Goal: Task Accomplishment & Management: Use online tool/utility

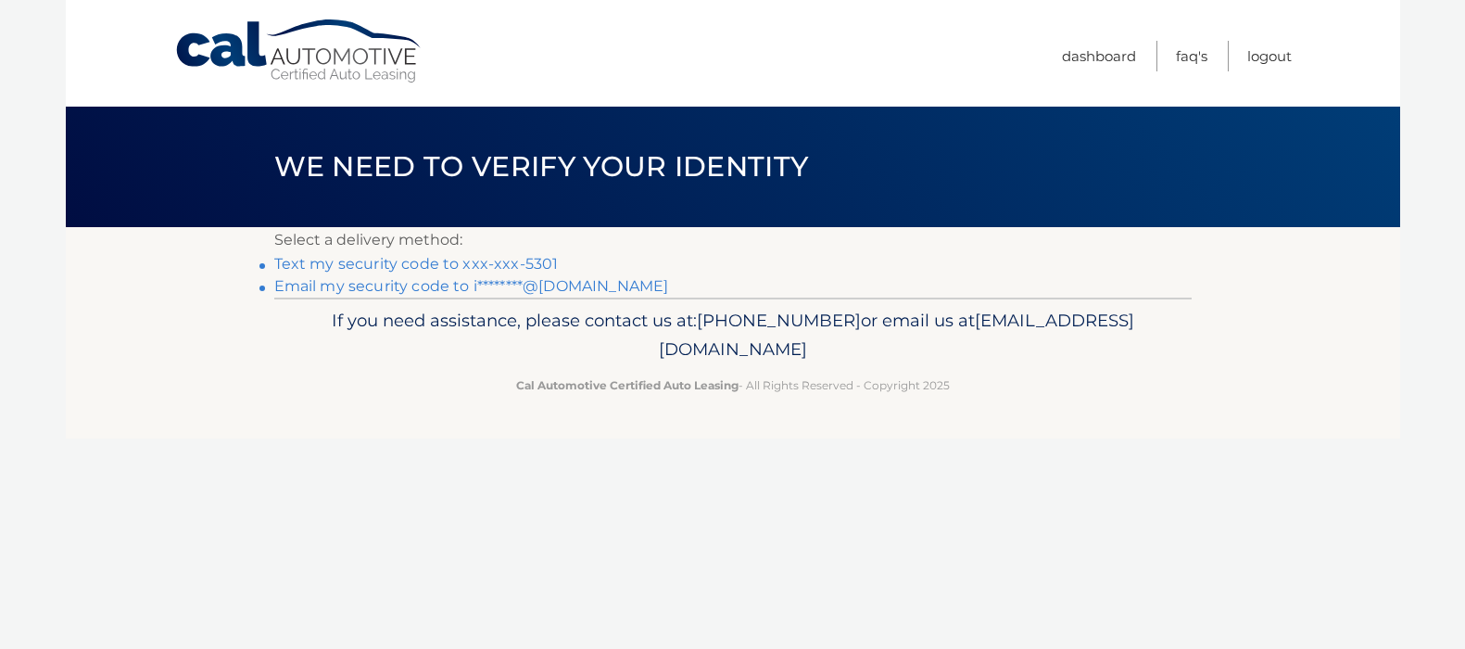
click at [537, 260] on link "Text my security code to xxx-xxx-5301" at bounding box center [416, 264] width 285 height 18
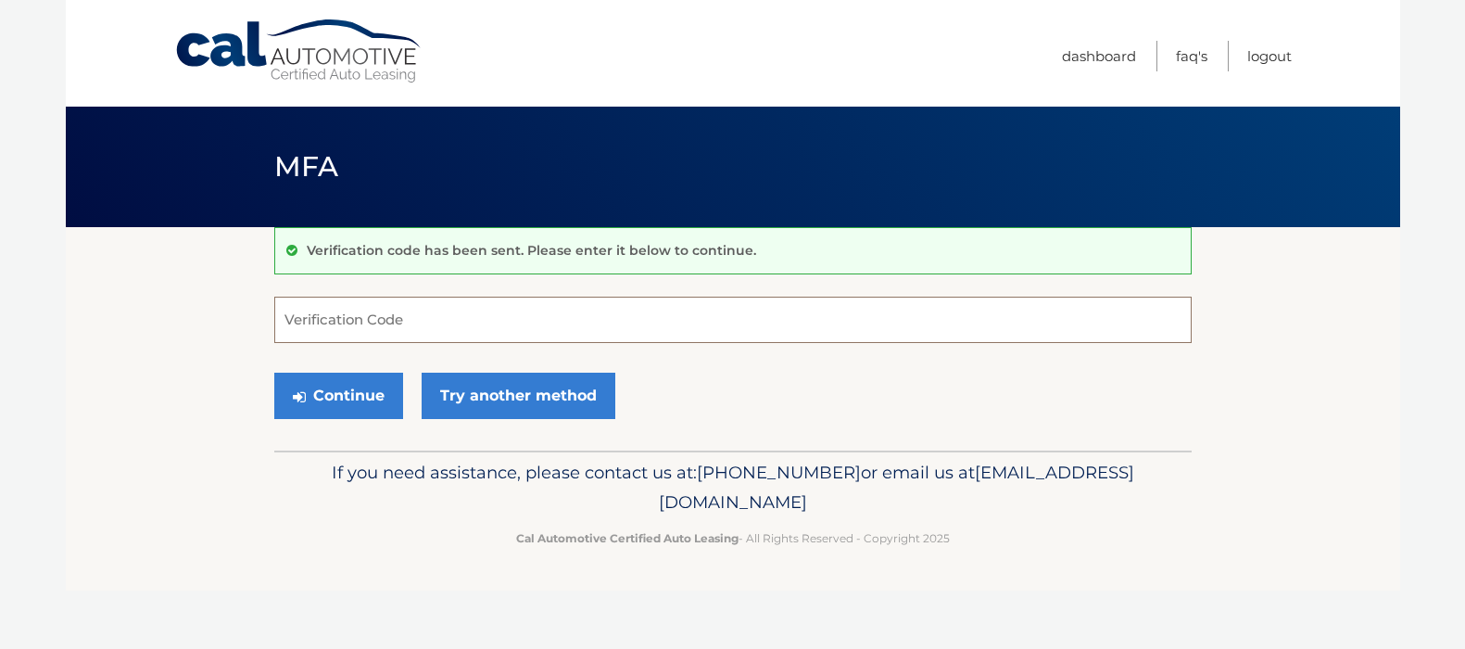
click at [512, 317] on input "Verification Code" at bounding box center [732, 320] width 917 height 46
click at [508, 317] on input "Verification Code" at bounding box center [732, 320] width 917 height 46
type input "930980"
click at [364, 394] on button "Continue" at bounding box center [338, 396] width 129 height 46
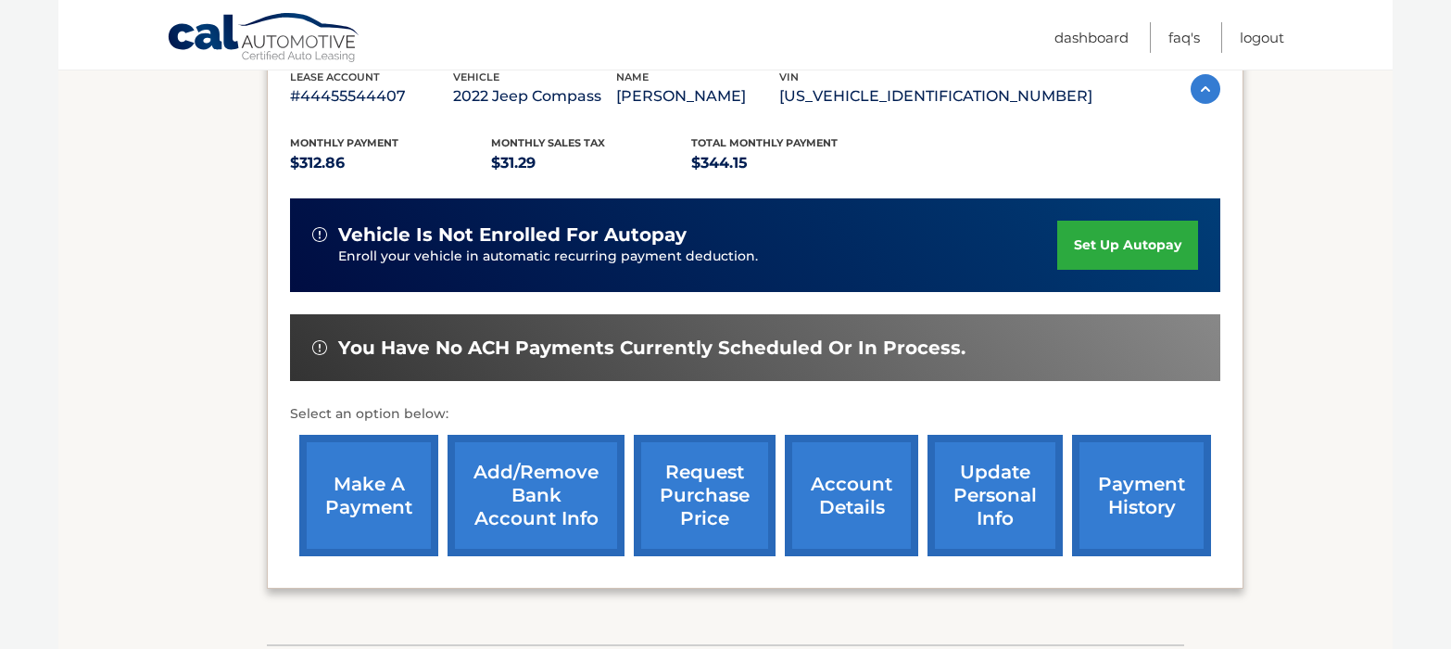
scroll to position [371, 0]
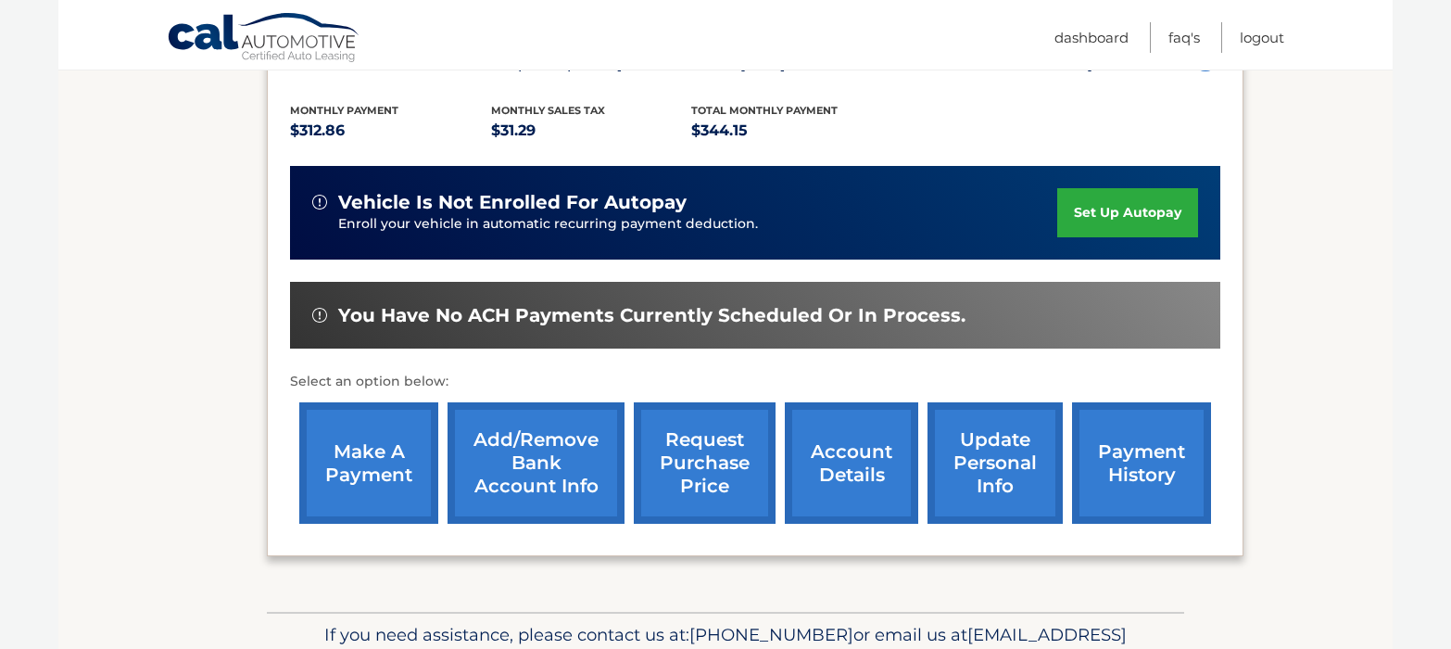
click at [364, 474] on link "make a payment" at bounding box center [368, 462] width 139 height 121
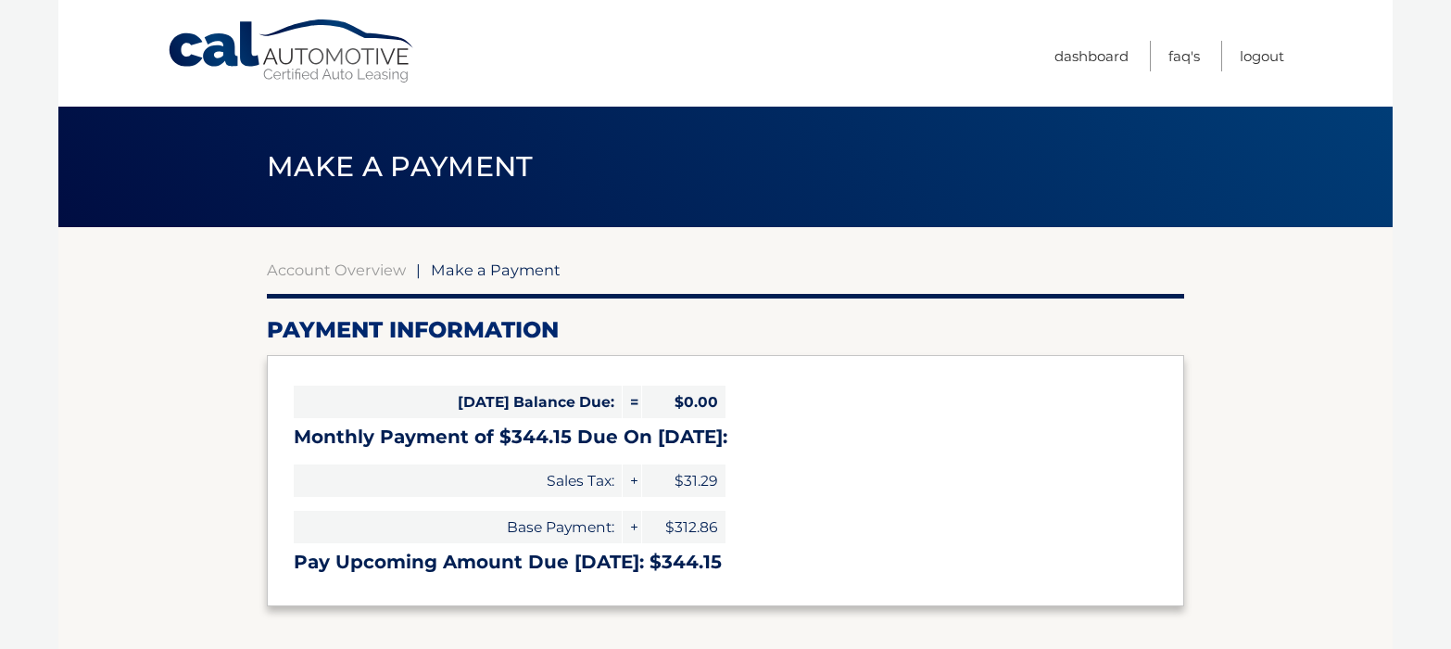
select select "ZjM5N2ZlMjYtYjBjOS00N2ZlLThhZWMtZDg5YzlkYTgyMTVk"
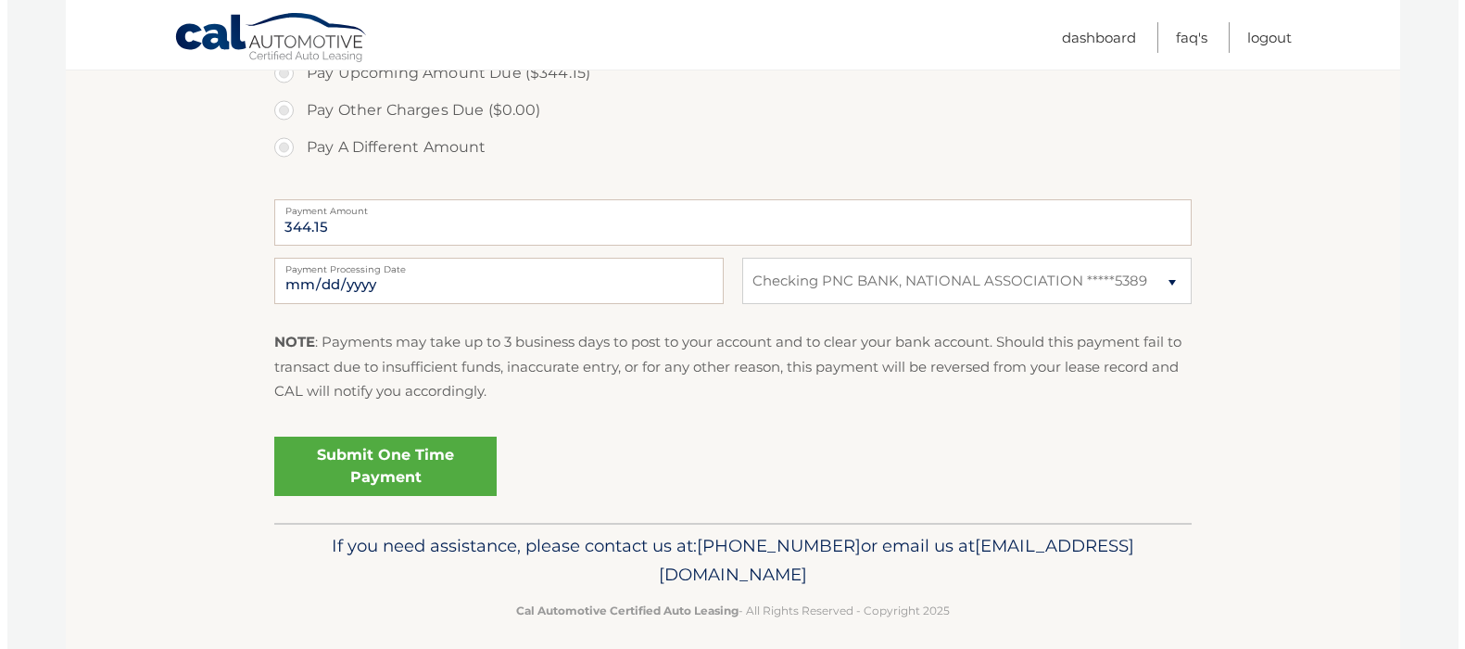
scroll to position [676, 0]
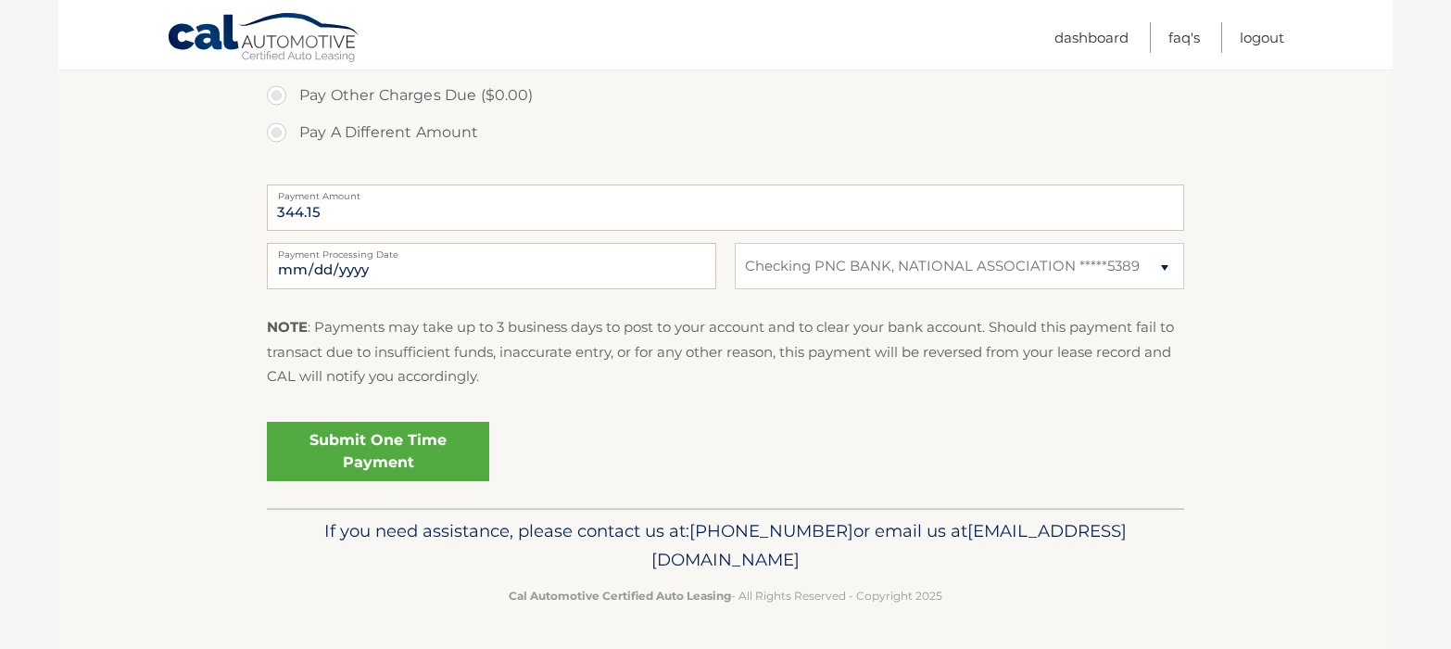
click at [355, 449] on link "Submit One Time Payment" at bounding box center [378, 451] width 222 height 59
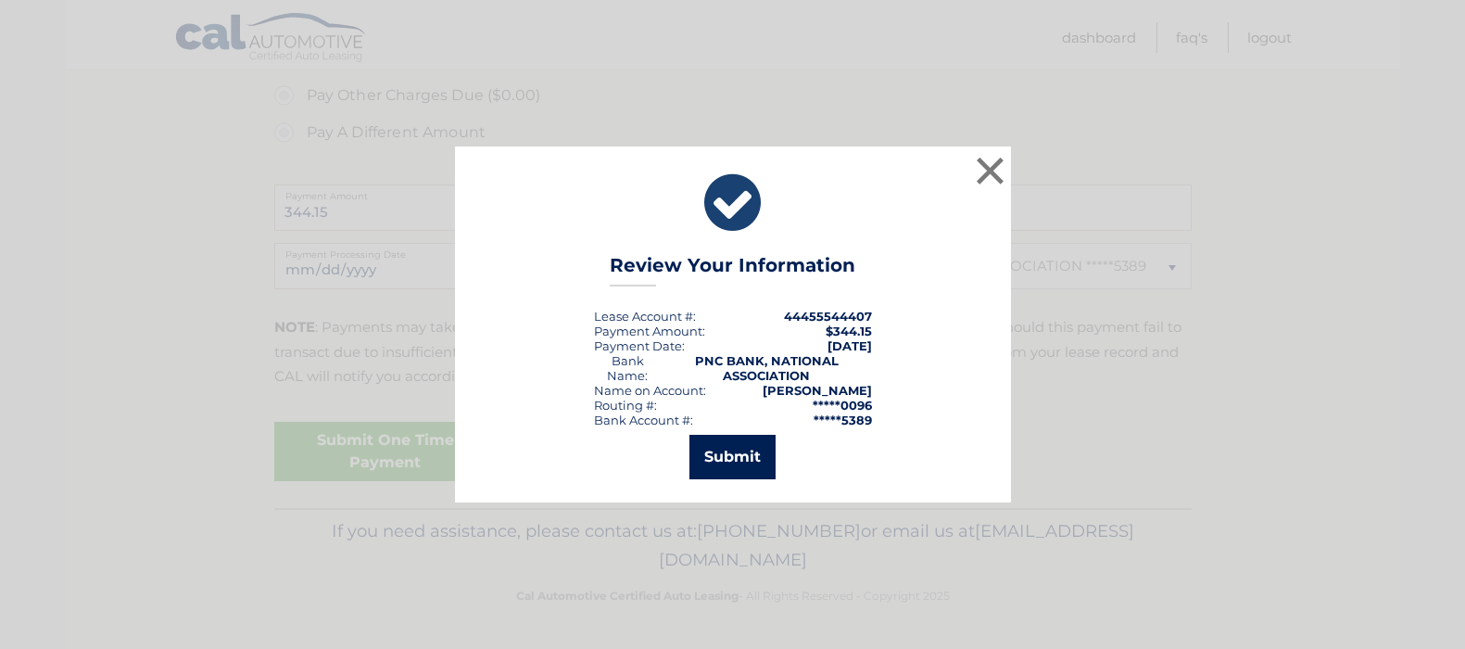
click at [738, 463] on button "Submit" at bounding box center [732, 457] width 86 height 44
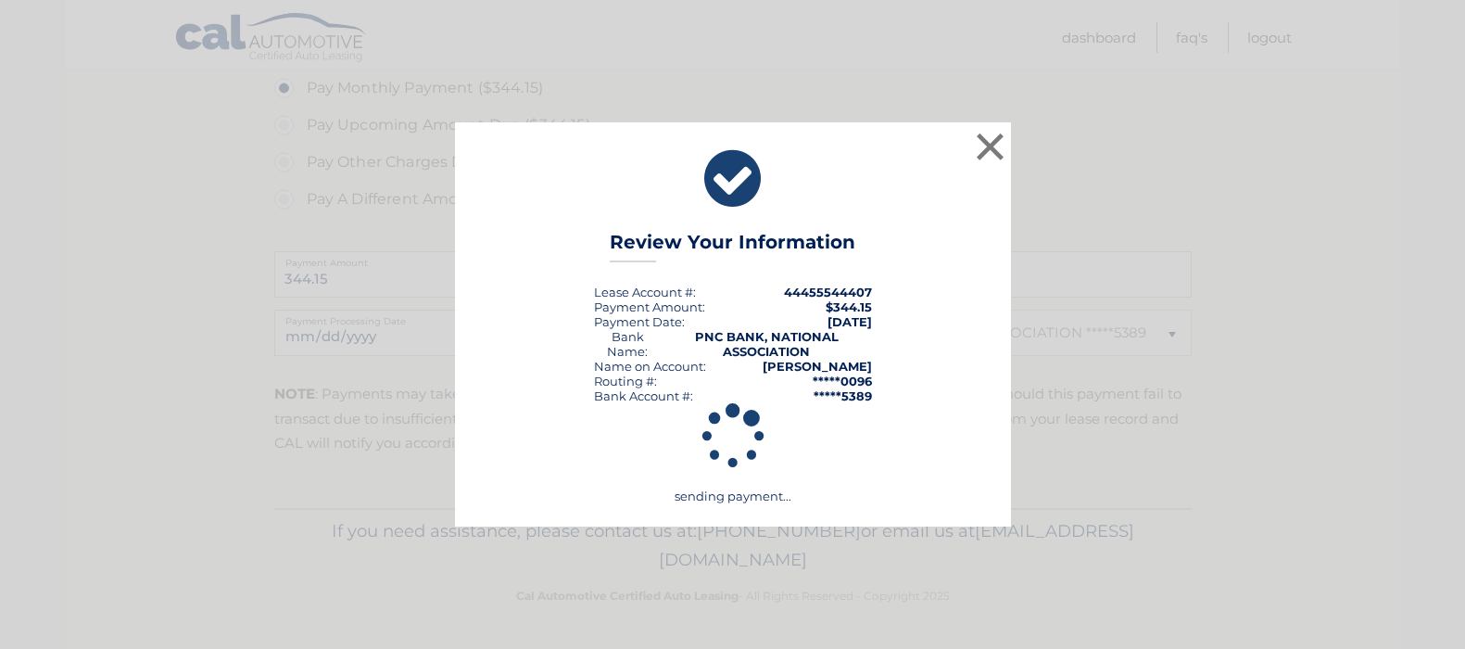
scroll to position [609, 0]
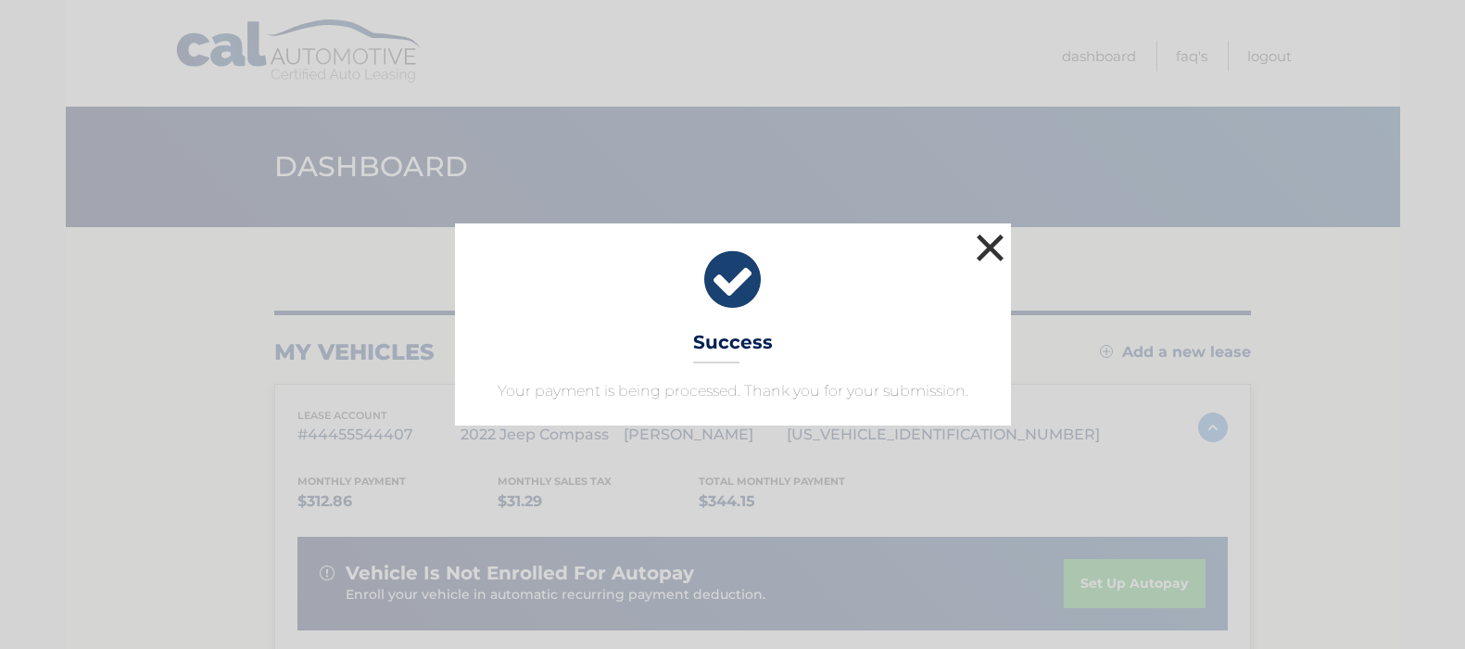
click at [980, 247] on button "×" at bounding box center [990, 247] width 37 height 37
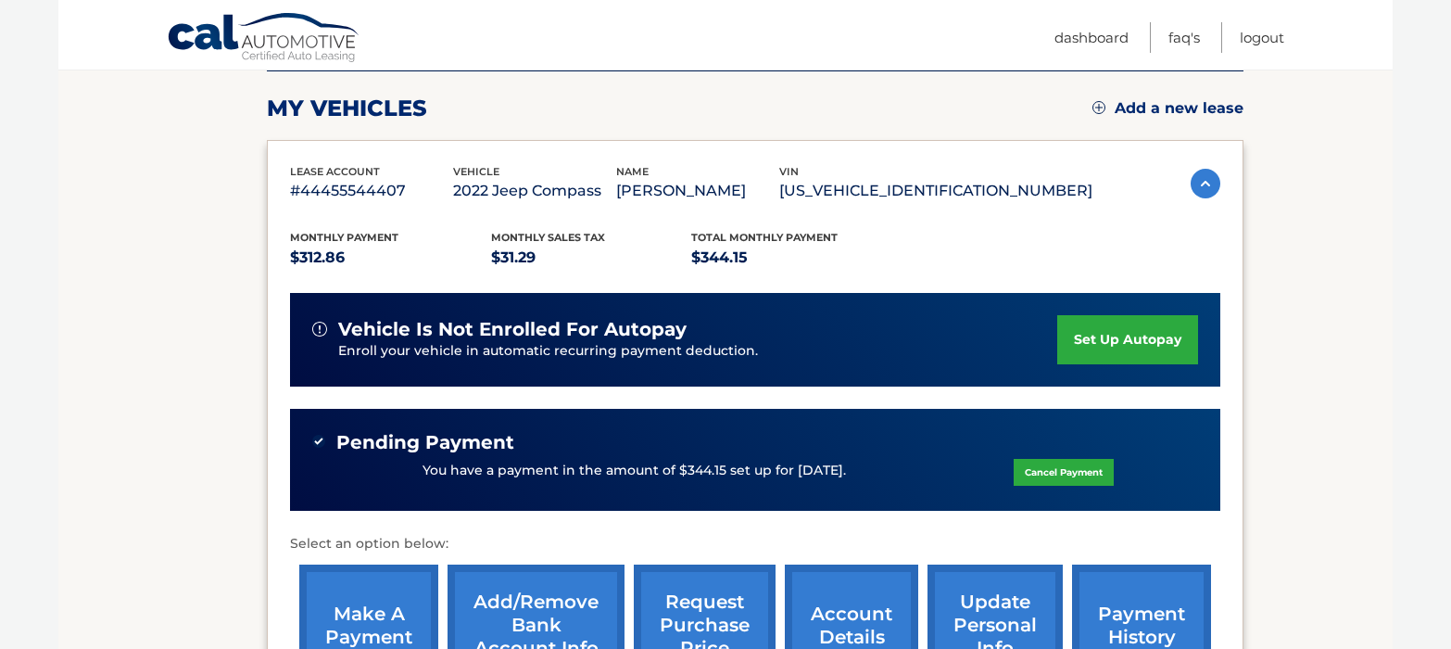
scroll to position [278, 0]
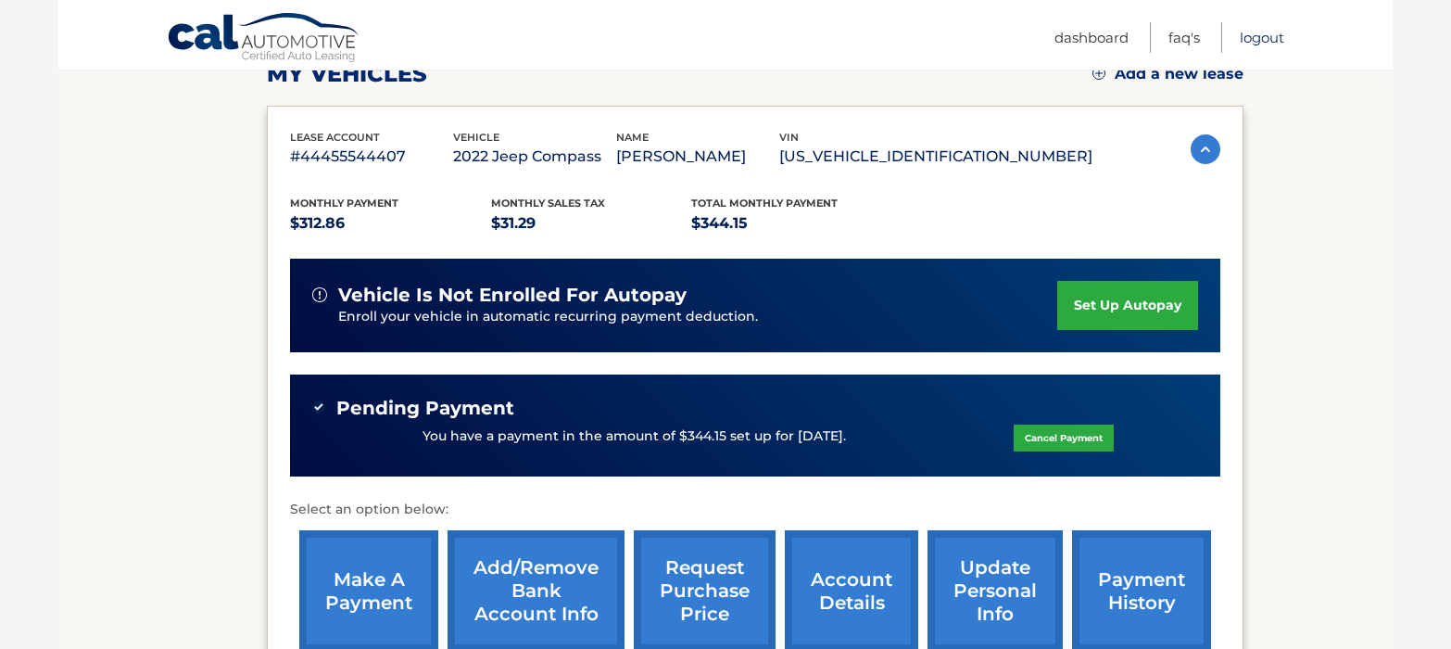
click at [1272, 44] on link "Logout" at bounding box center [1262, 37] width 44 height 31
